Goal: Task Accomplishment & Management: Manage account settings

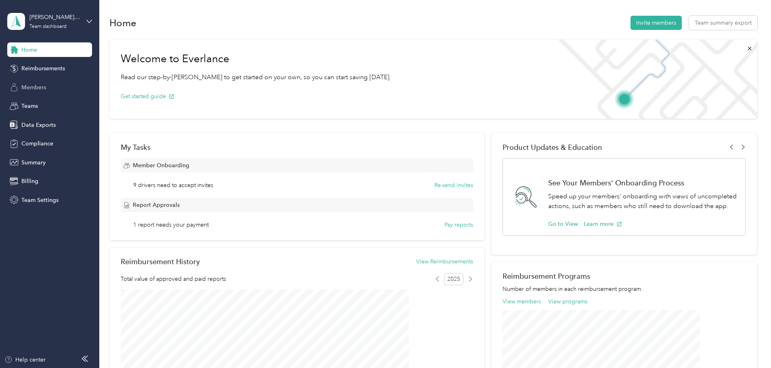
click at [38, 88] on span "Members" at bounding box center [33, 87] width 25 height 8
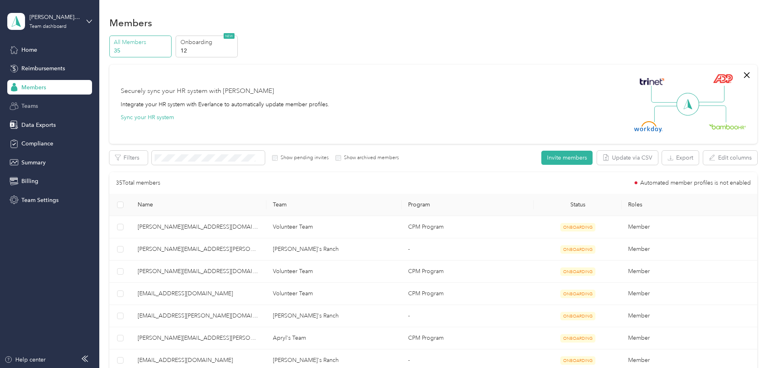
click at [28, 105] on span "Teams" at bounding box center [29, 106] width 17 height 8
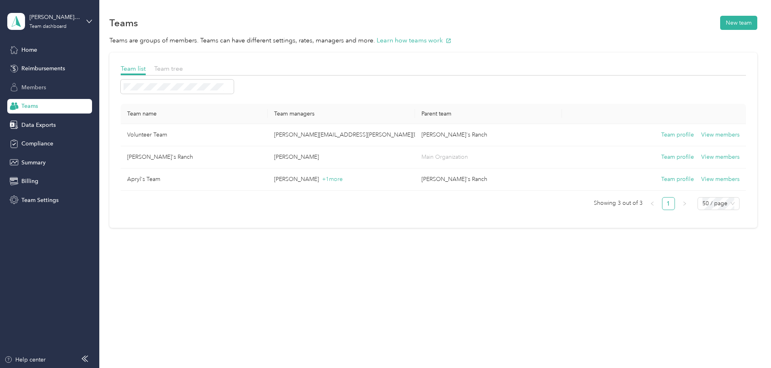
click at [37, 86] on span "Members" at bounding box center [33, 87] width 25 height 8
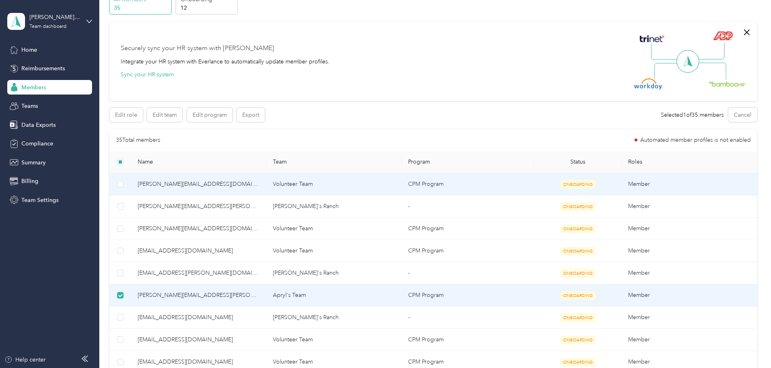
scroll to position [81, 0]
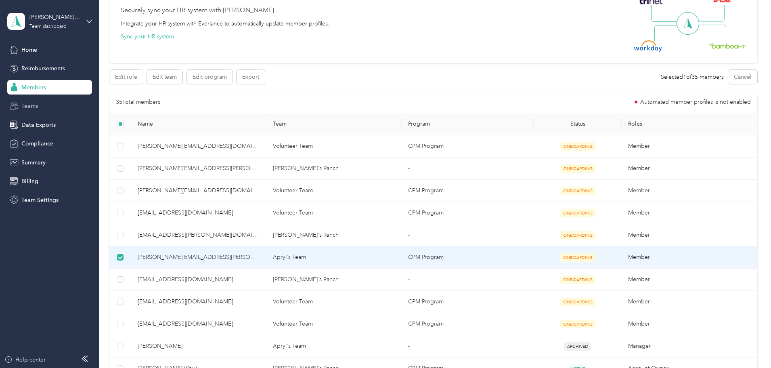
click at [32, 102] on span "Teams" at bounding box center [29, 106] width 17 height 8
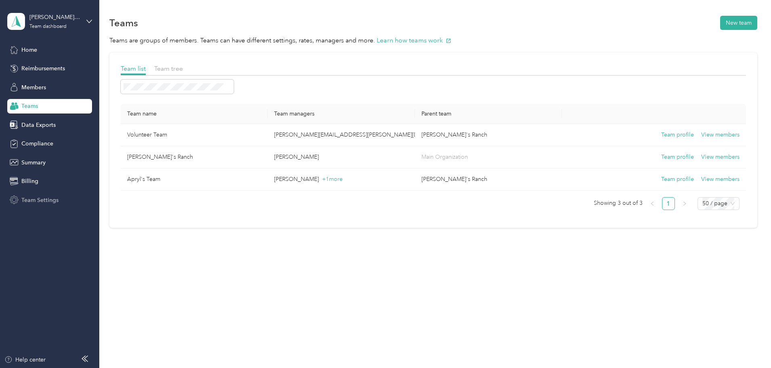
click at [51, 198] on span "Team Settings" at bounding box center [39, 200] width 37 height 8
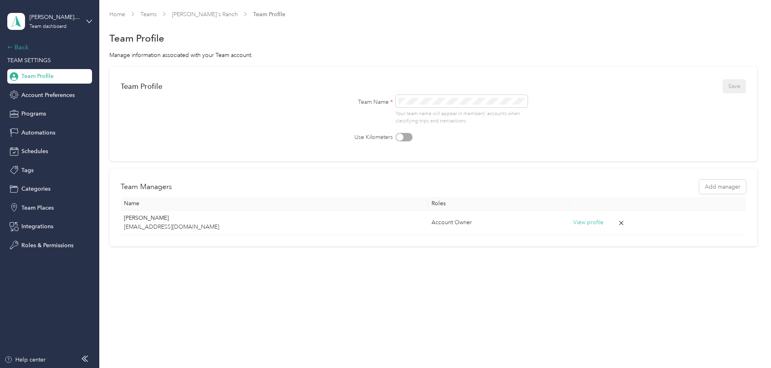
click at [28, 46] on div "Back" at bounding box center [47, 47] width 81 height 10
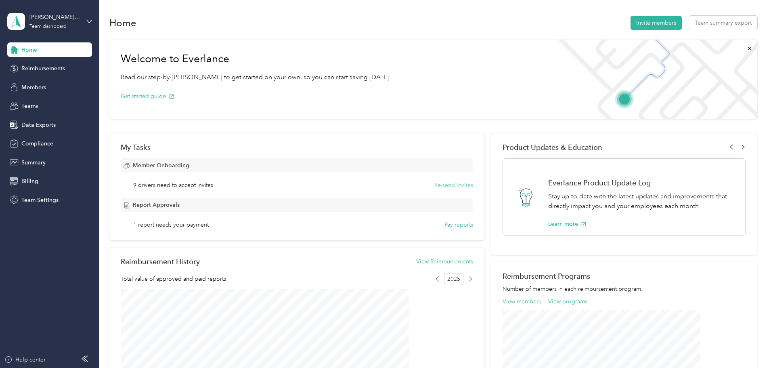
click at [441, 184] on button "Re-send invites" at bounding box center [454, 185] width 39 height 8
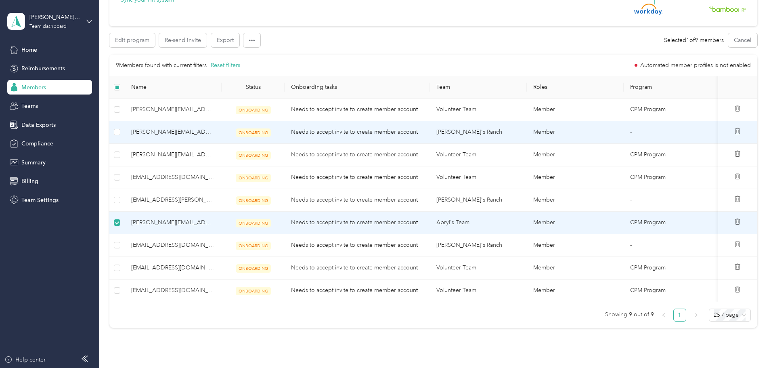
scroll to position [242, 0]
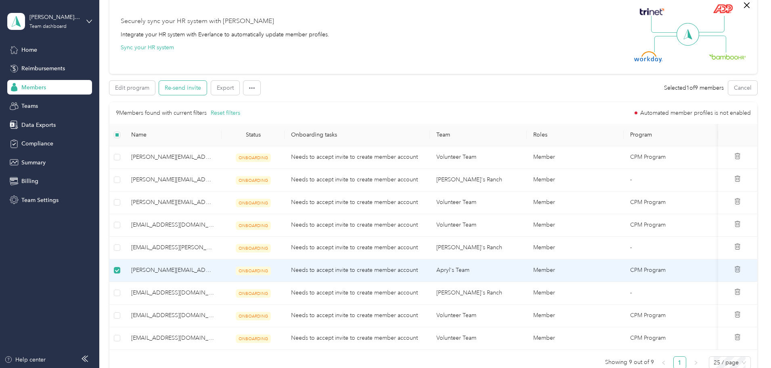
click at [207, 90] on button "Re-send invite" at bounding box center [183, 88] width 48 height 14
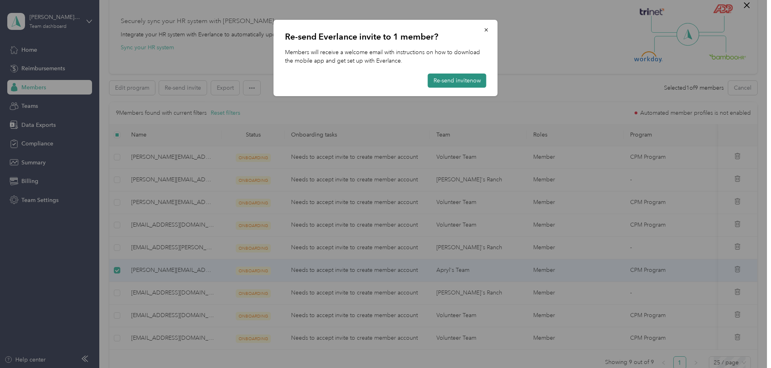
click at [458, 79] on button "Re-send invite now" at bounding box center [457, 80] width 59 height 14
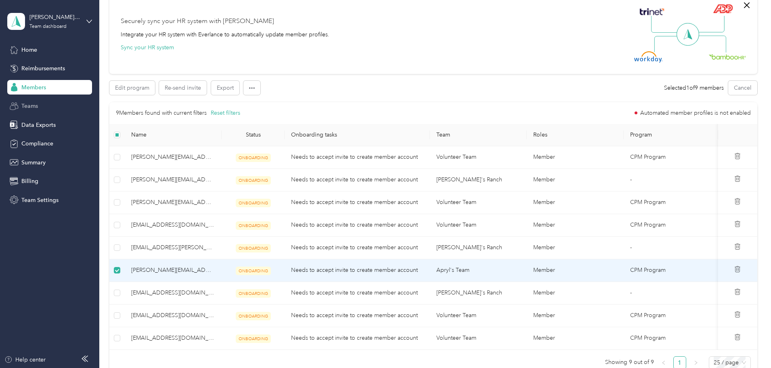
click at [32, 106] on span "Teams" at bounding box center [29, 106] width 17 height 8
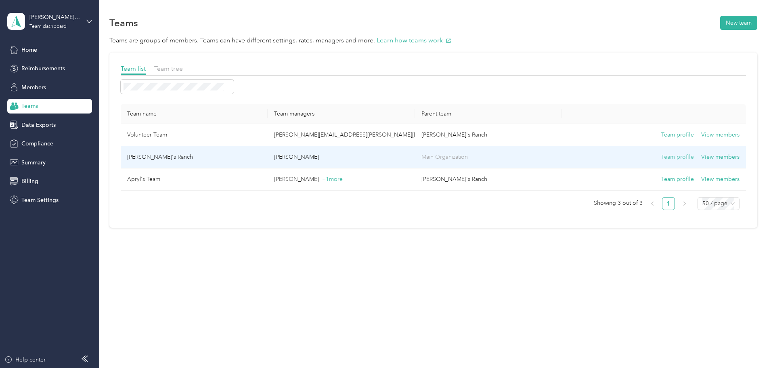
click at [661, 154] on button "Team profile" at bounding box center [677, 157] width 33 height 9
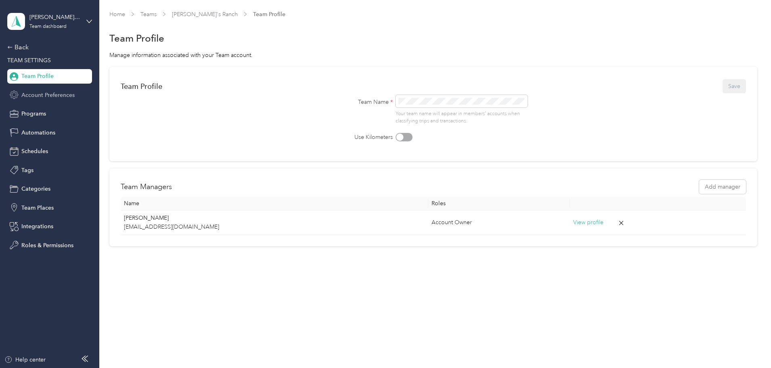
click at [45, 94] on span "Account Preferences" at bounding box center [47, 95] width 53 height 8
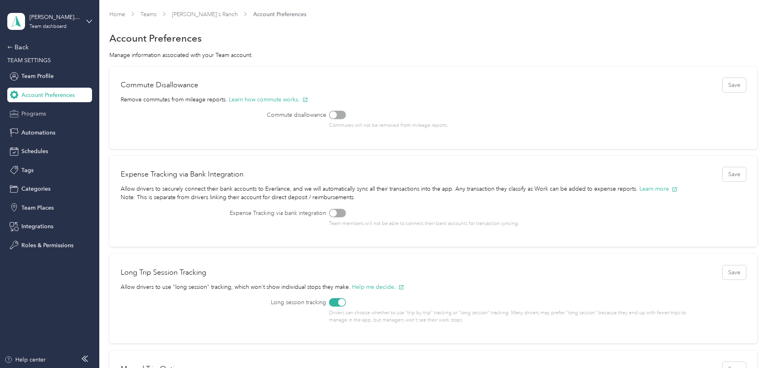
click at [29, 113] on span "Programs" at bounding box center [33, 113] width 25 height 8
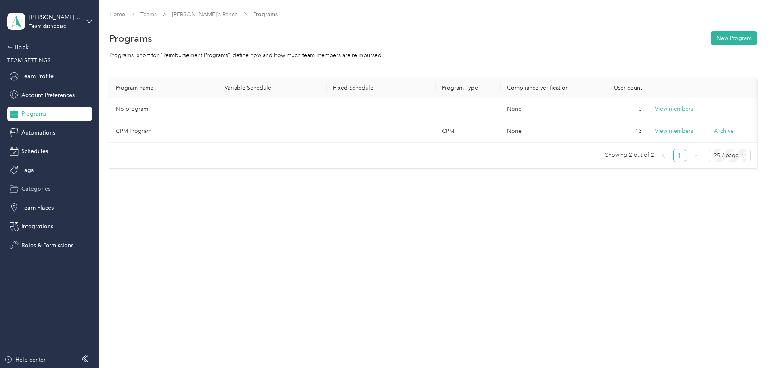
click at [39, 186] on span "Categories" at bounding box center [35, 189] width 29 height 8
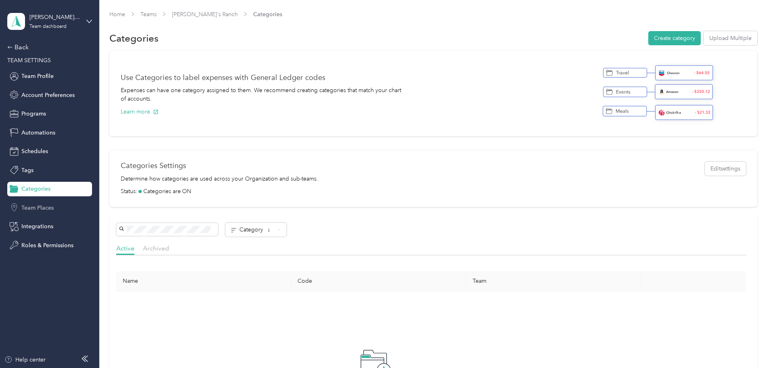
click at [42, 210] on span "Team Places" at bounding box center [37, 208] width 32 height 8
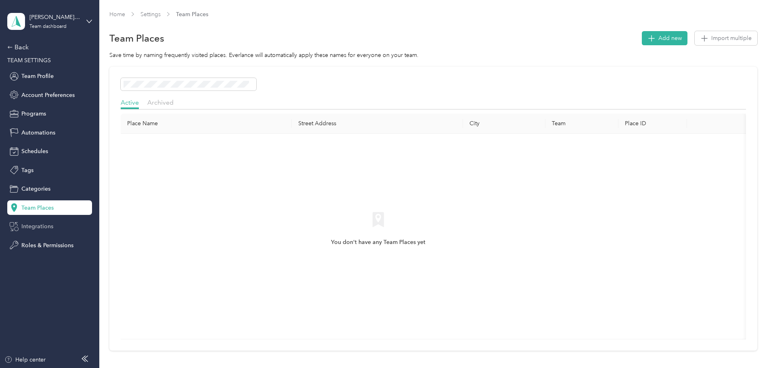
click at [42, 227] on span "Integrations" at bounding box center [37, 226] width 32 height 8
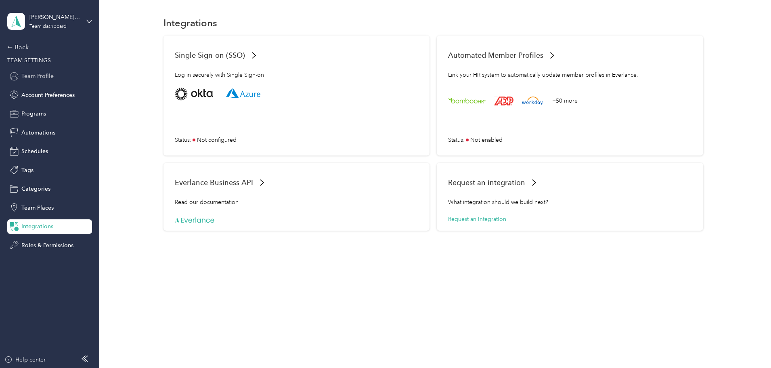
click at [30, 79] on span "Team Profile" at bounding box center [37, 76] width 32 height 8
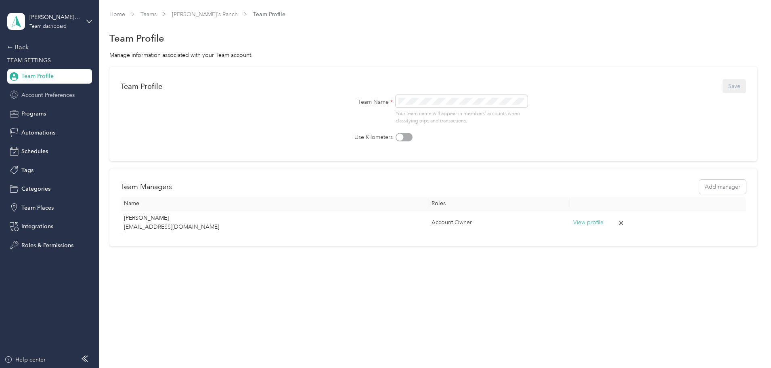
click at [38, 95] on span "Account Preferences" at bounding box center [47, 95] width 53 height 8
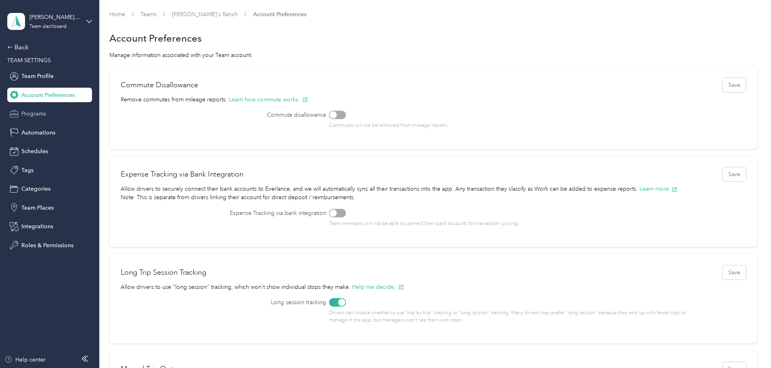
drag, startPoint x: 33, startPoint y: 107, endPoint x: 32, endPoint y: 111, distance: 4.2
click at [34, 107] on div "Programs" at bounding box center [49, 114] width 85 height 15
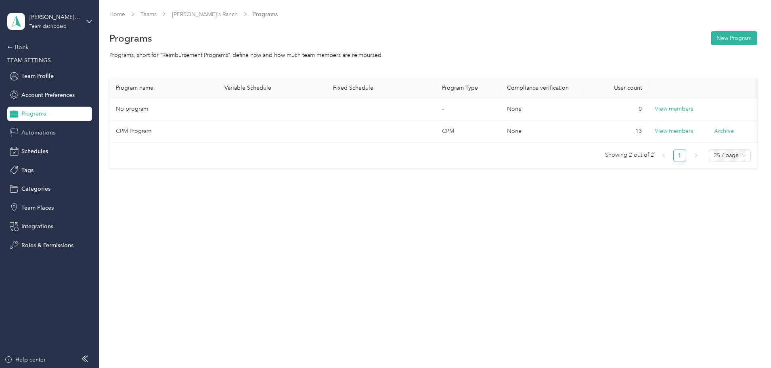
click at [36, 130] on span "Automations" at bounding box center [38, 132] width 34 height 8
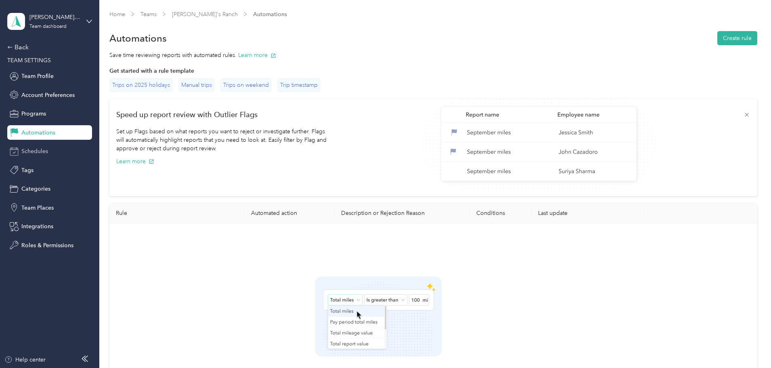
click at [39, 150] on span "Schedules" at bounding box center [34, 151] width 27 height 8
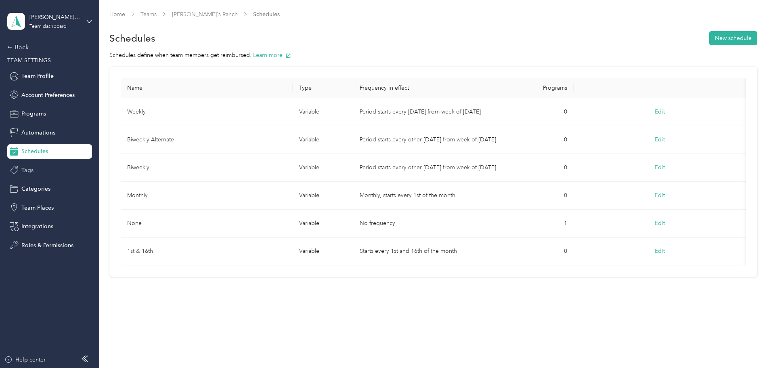
click at [29, 168] on span "Tags" at bounding box center [27, 170] width 12 height 8
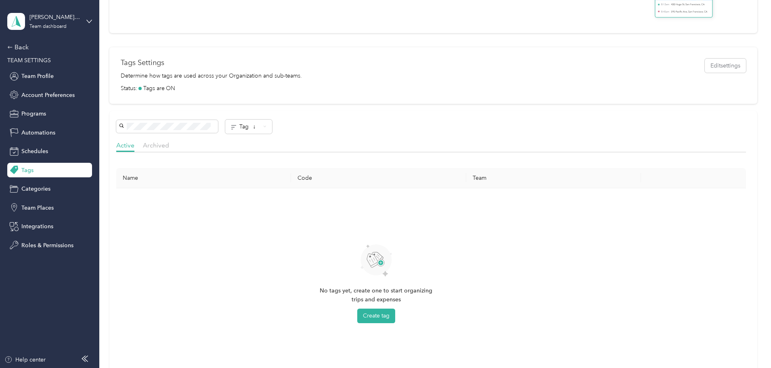
scroll to position [162, 0]
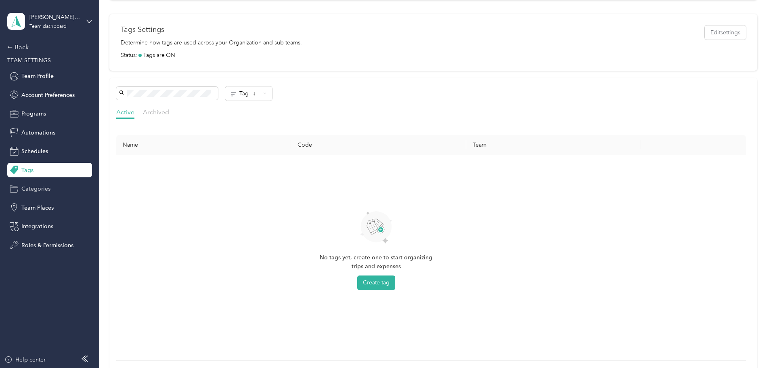
click at [34, 187] on span "Categories" at bounding box center [35, 189] width 29 height 8
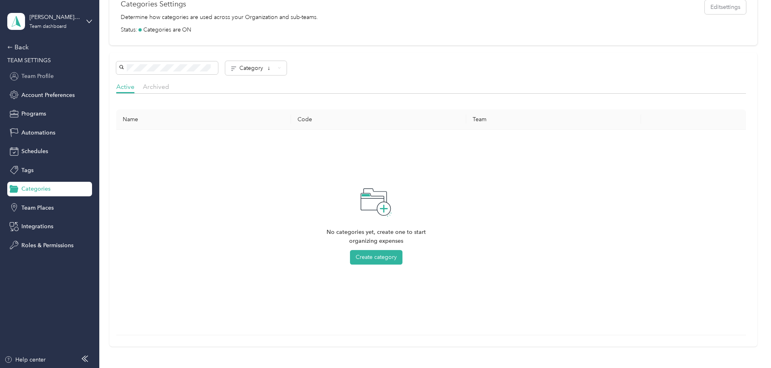
click at [35, 76] on span "Team Profile" at bounding box center [37, 76] width 32 height 8
